Goal: Task Accomplishment & Management: Use online tool/utility

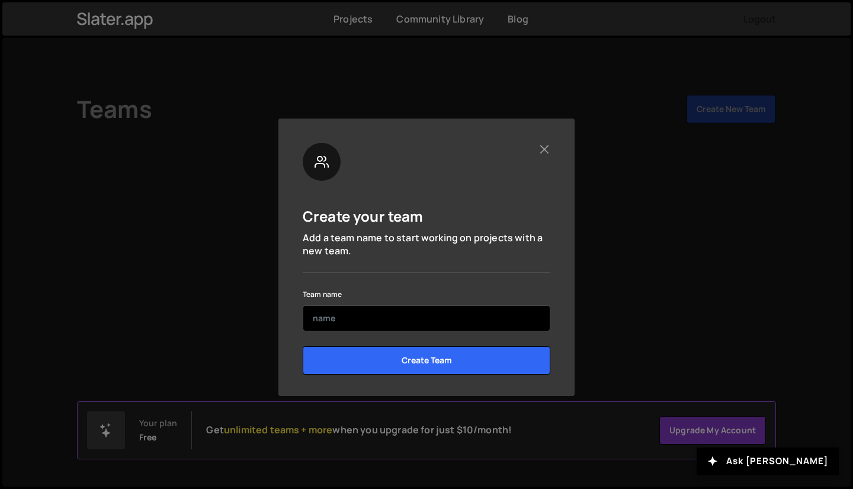
click at [331, 319] on input "text" at bounding box center [427, 318] width 248 height 26
click at [377, 319] on input "text" at bounding box center [427, 318] width 248 height 26
type input "SMaaa"
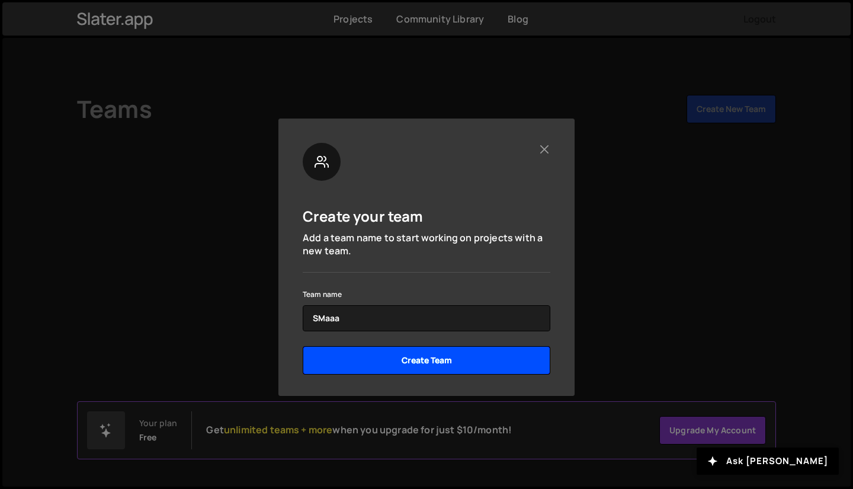
click at [410, 361] on input "Create Team" at bounding box center [427, 360] width 248 height 28
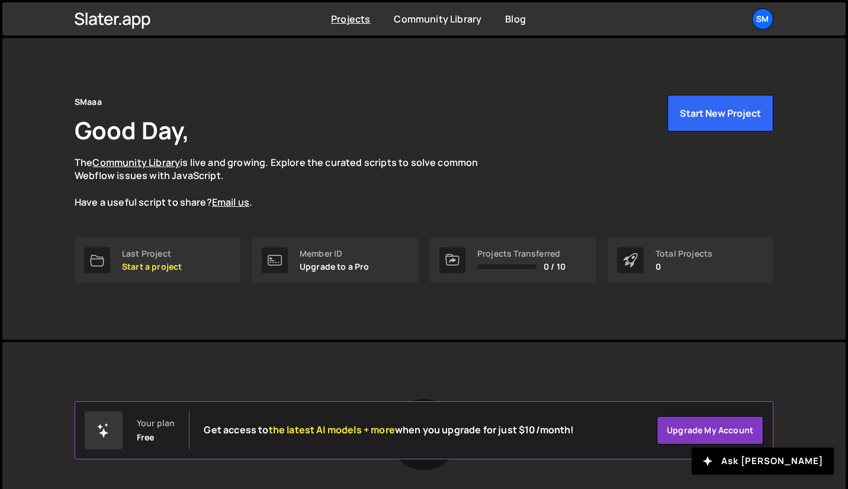
click at [150, 271] on p "Start a project" at bounding box center [152, 266] width 60 height 9
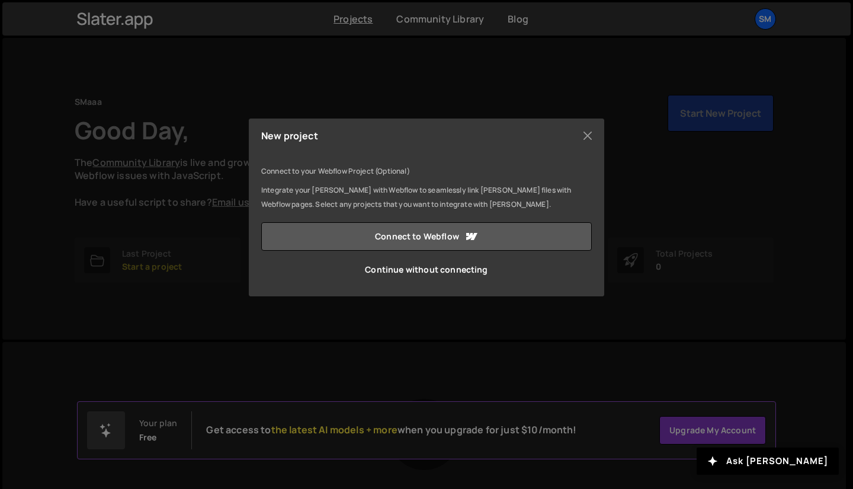
click at [433, 237] on link "Connect to Webflow" at bounding box center [426, 236] width 331 height 28
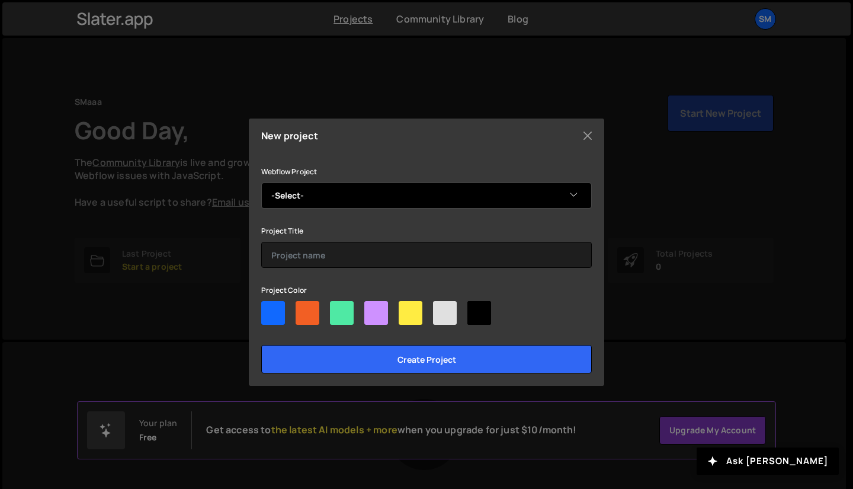
click at [333, 204] on select "-Select- Smart3" at bounding box center [426, 195] width 331 height 26
select select "68a8dbbb9ef9c9f89c2b318f"
click at [261, 182] on select "-Select- Smart3" at bounding box center [426, 195] width 331 height 26
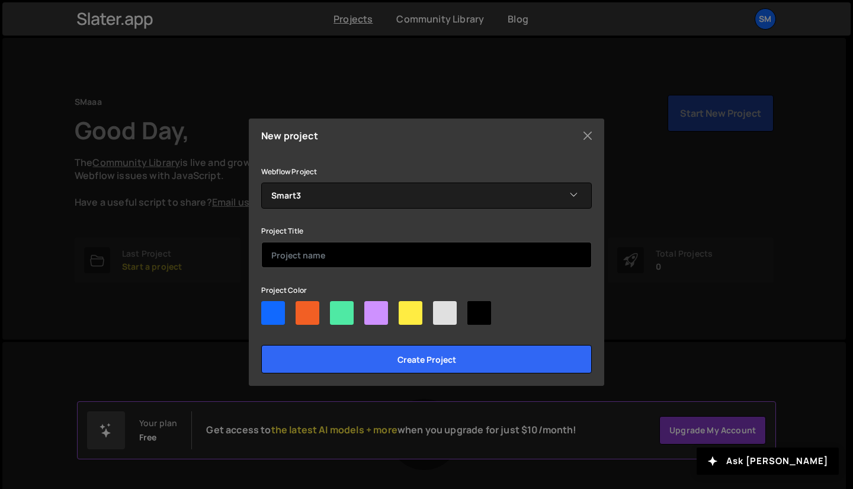
click at [344, 262] on input "text" at bounding box center [426, 255] width 331 height 26
type input "SMART INVESTMENTS"
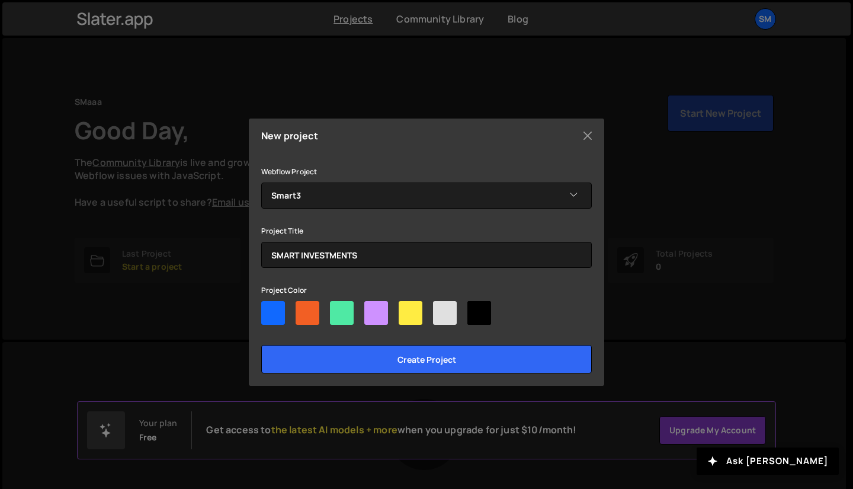
click at [266, 309] on div at bounding box center [273, 313] width 24 height 24
click at [266, 309] on input"] "radio" at bounding box center [265, 305] width 8 height 8
radio input"] "true"
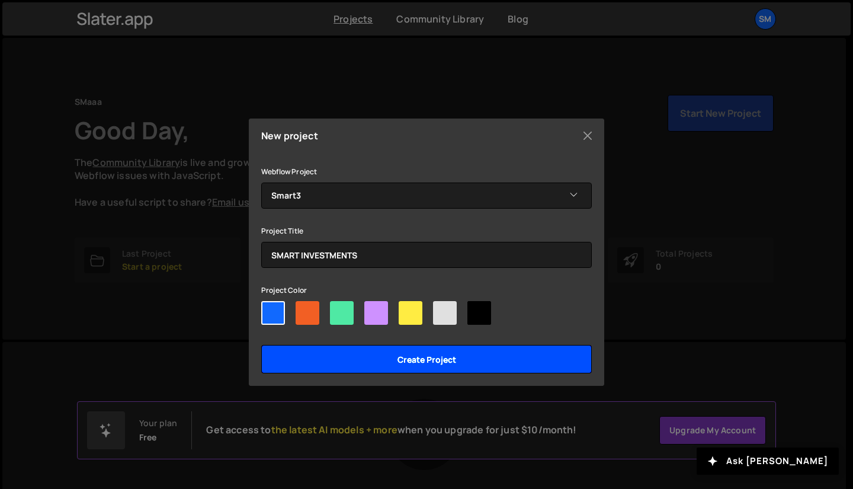
click at [449, 360] on input "Create project" at bounding box center [426, 359] width 331 height 28
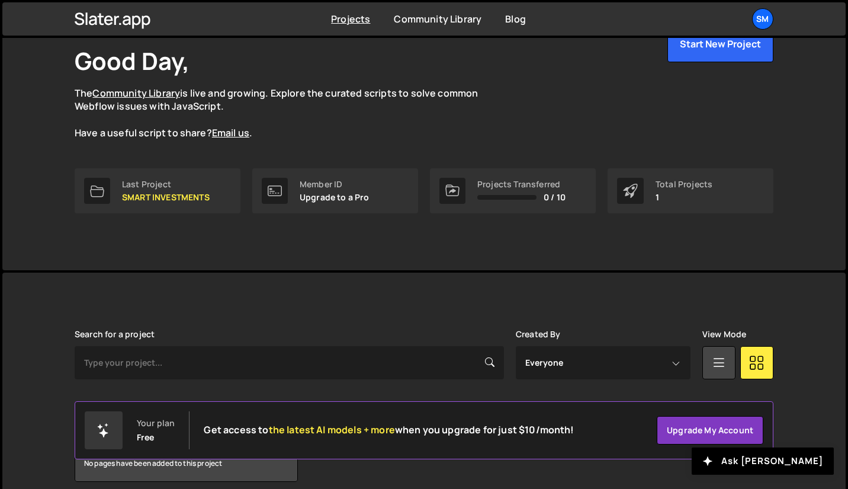
scroll to position [121, 0]
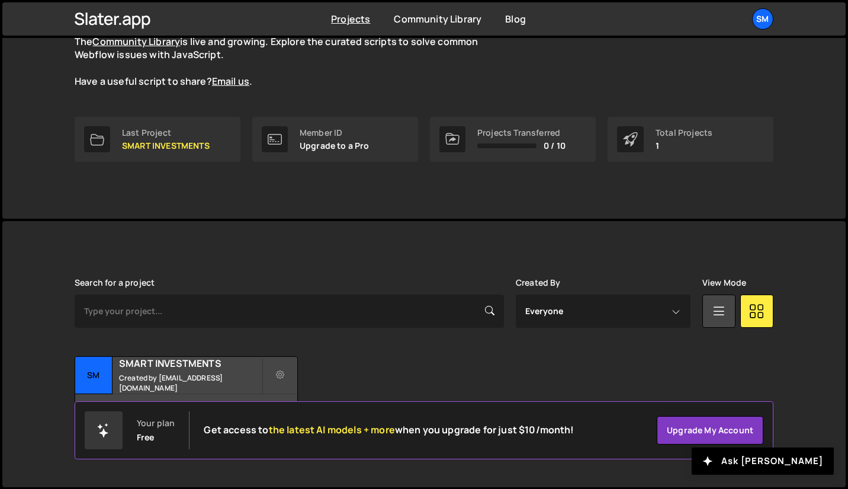
click at [167, 377] on small "Created by contact@smrtinvestments.com" at bounding box center [190, 383] width 143 height 20
